Goal: Transaction & Acquisition: Purchase product/service

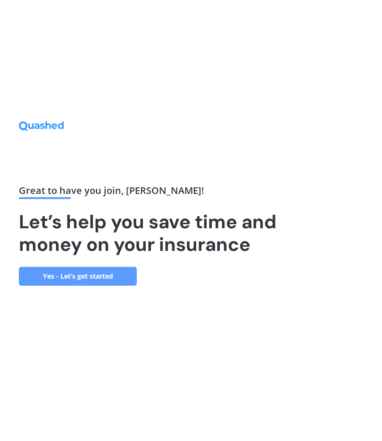
click at [81, 286] on link "Yes - Let’s get started" at bounding box center [78, 276] width 118 height 19
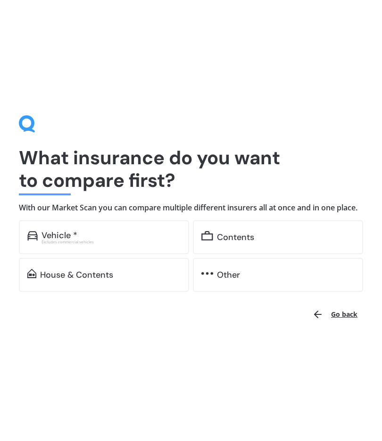
click at [229, 241] on div "Contents" at bounding box center [235, 237] width 37 height 9
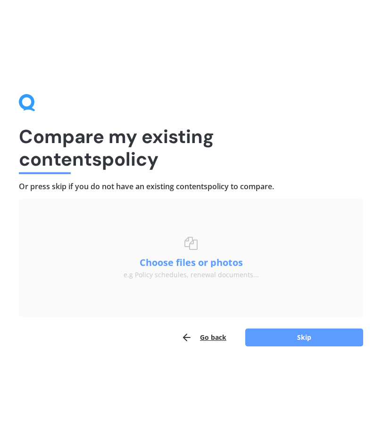
click at [197, 264] on button "Choose files or photos" at bounding box center [191, 262] width 118 height 9
click at [213, 341] on button "Go back" at bounding box center [203, 337] width 45 height 19
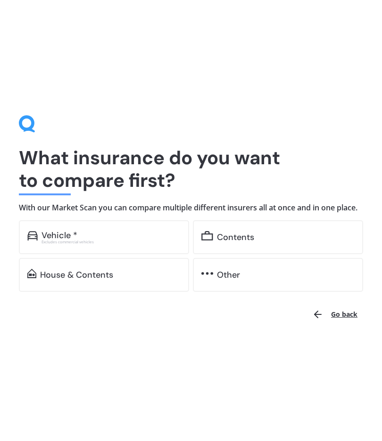
click at [343, 326] on button "Go back" at bounding box center [334, 314] width 57 height 23
